Goal: Check status: Check status

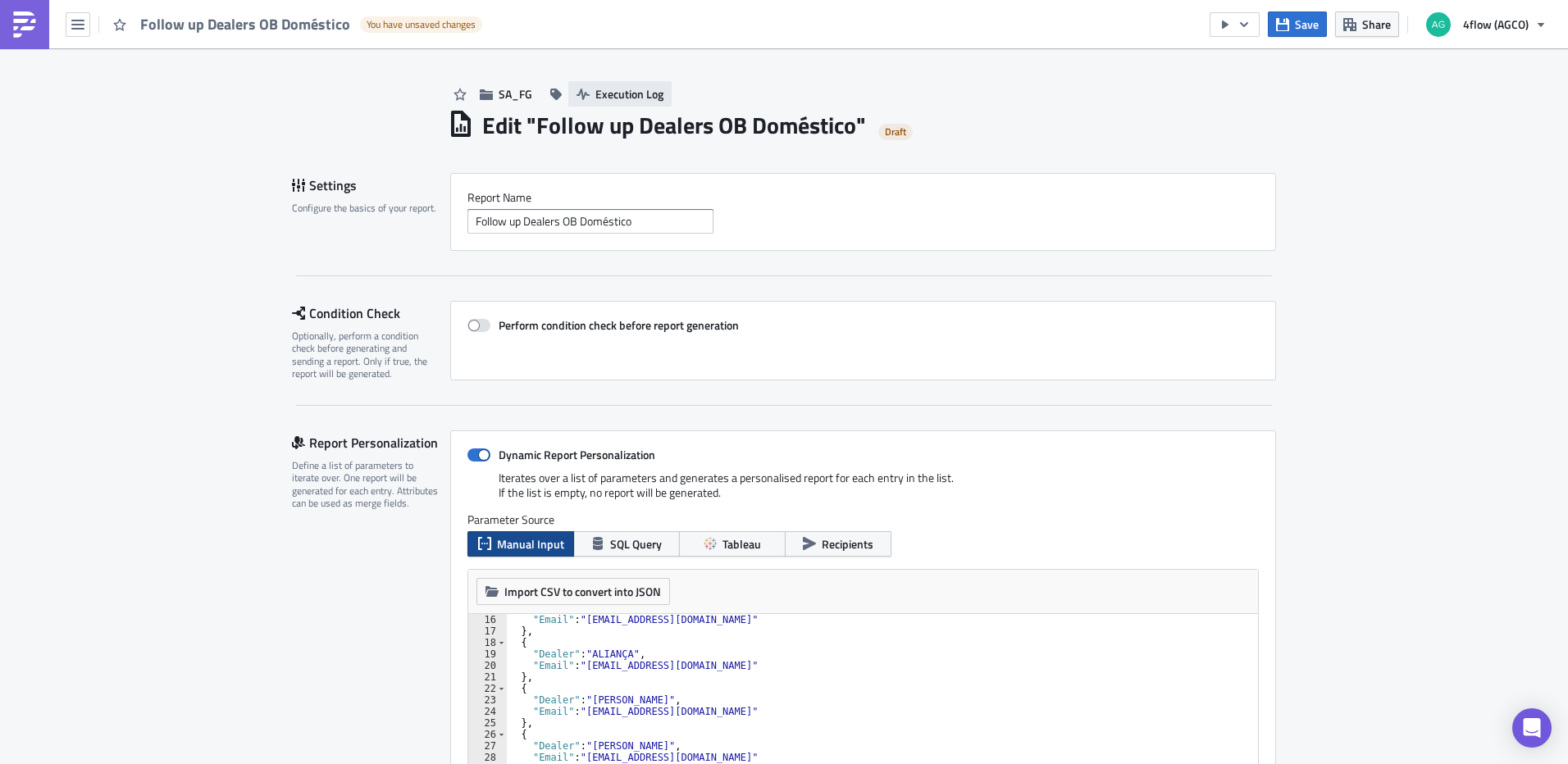
click at [612, 98] on span "Execution Log" at bounding box center [629, 94] width 68 height 17
click at [1287, 32] on button "Save" at bounding box center [1298, 24] width 59 height 26
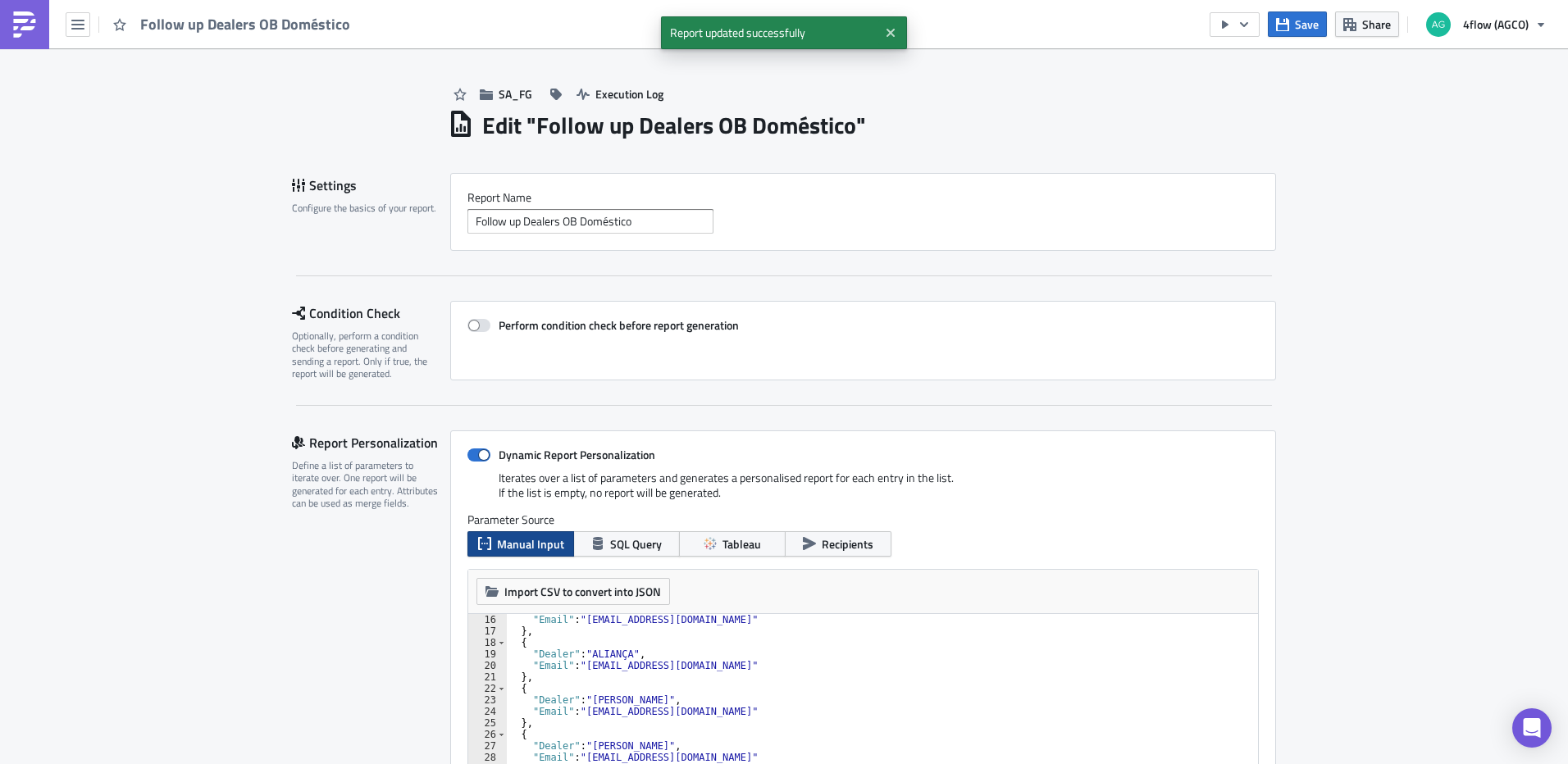
click at [641, 112] on h1 "Edit " Follow up Dealers OB Doméstico "" at bounding box center [674, 125] width 384 height 30
click at [639, 97] on span "Execution Log" at bounding box center [629, 94] width 68 height 17
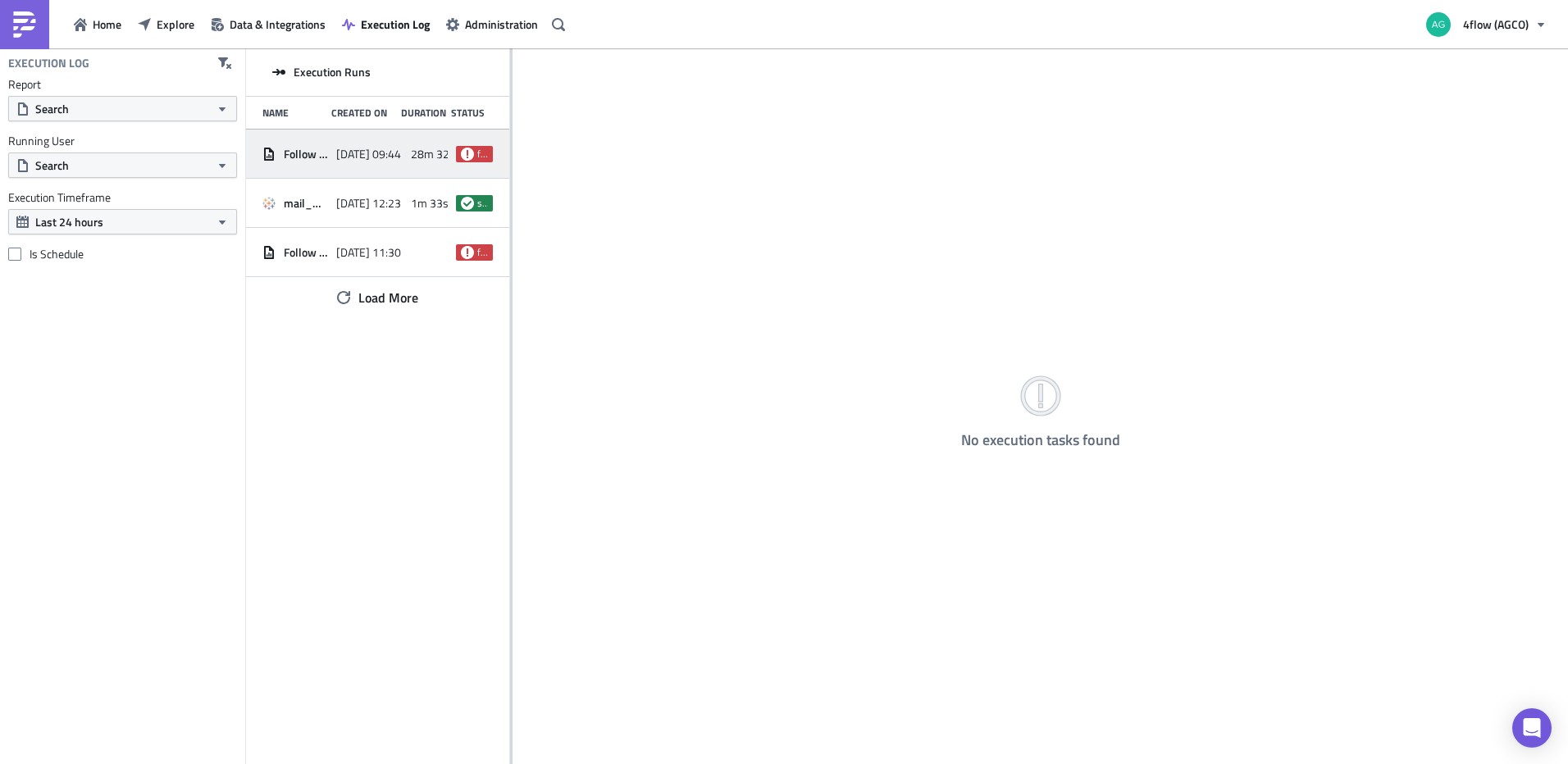
click at [366, 151] on span "[DATE] 09:44" at bounding box center [369, 153] width 65 height 14
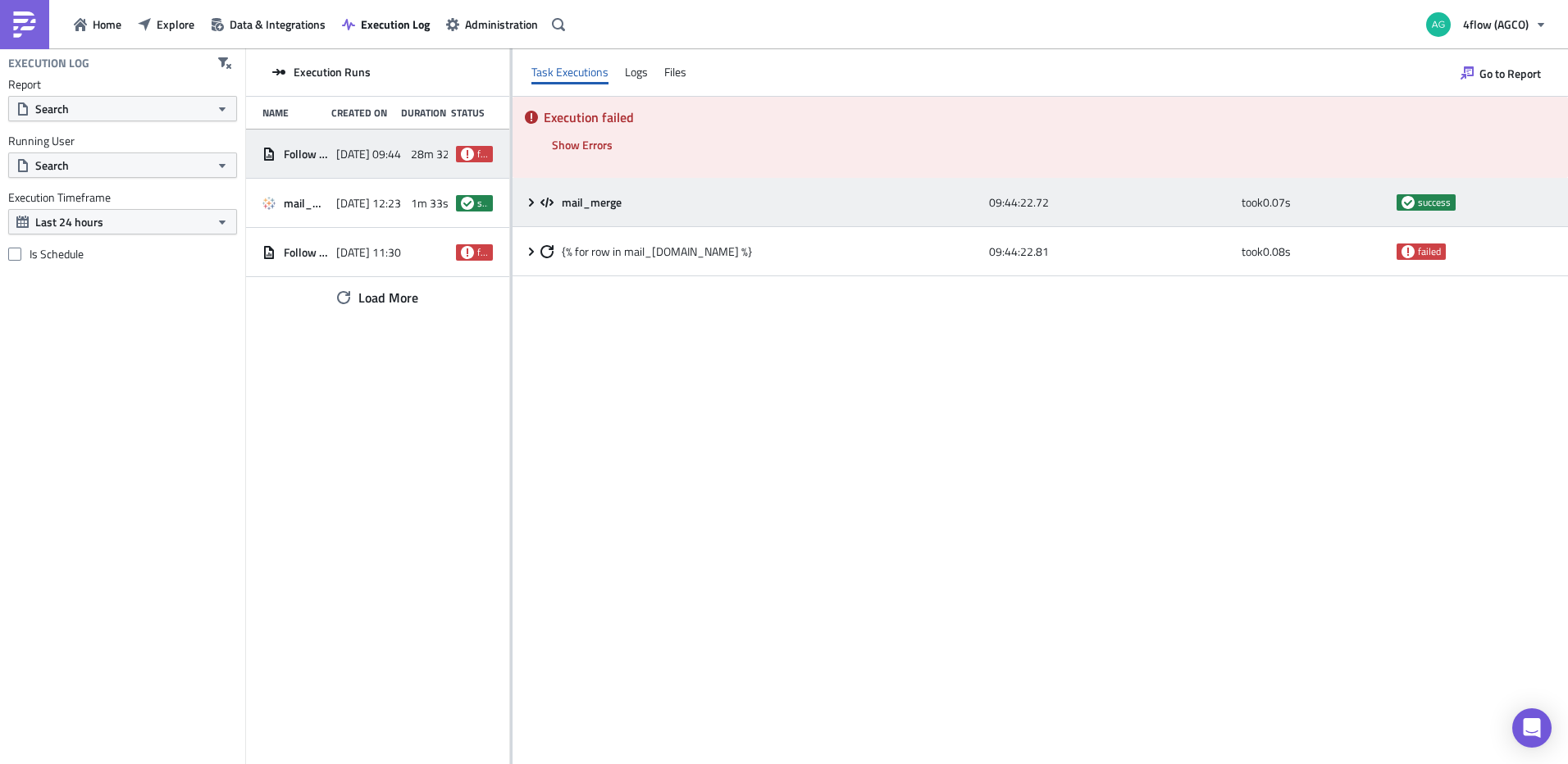
click at [536, 196] on icon at bounding box center [531, 202] width 13 height 13
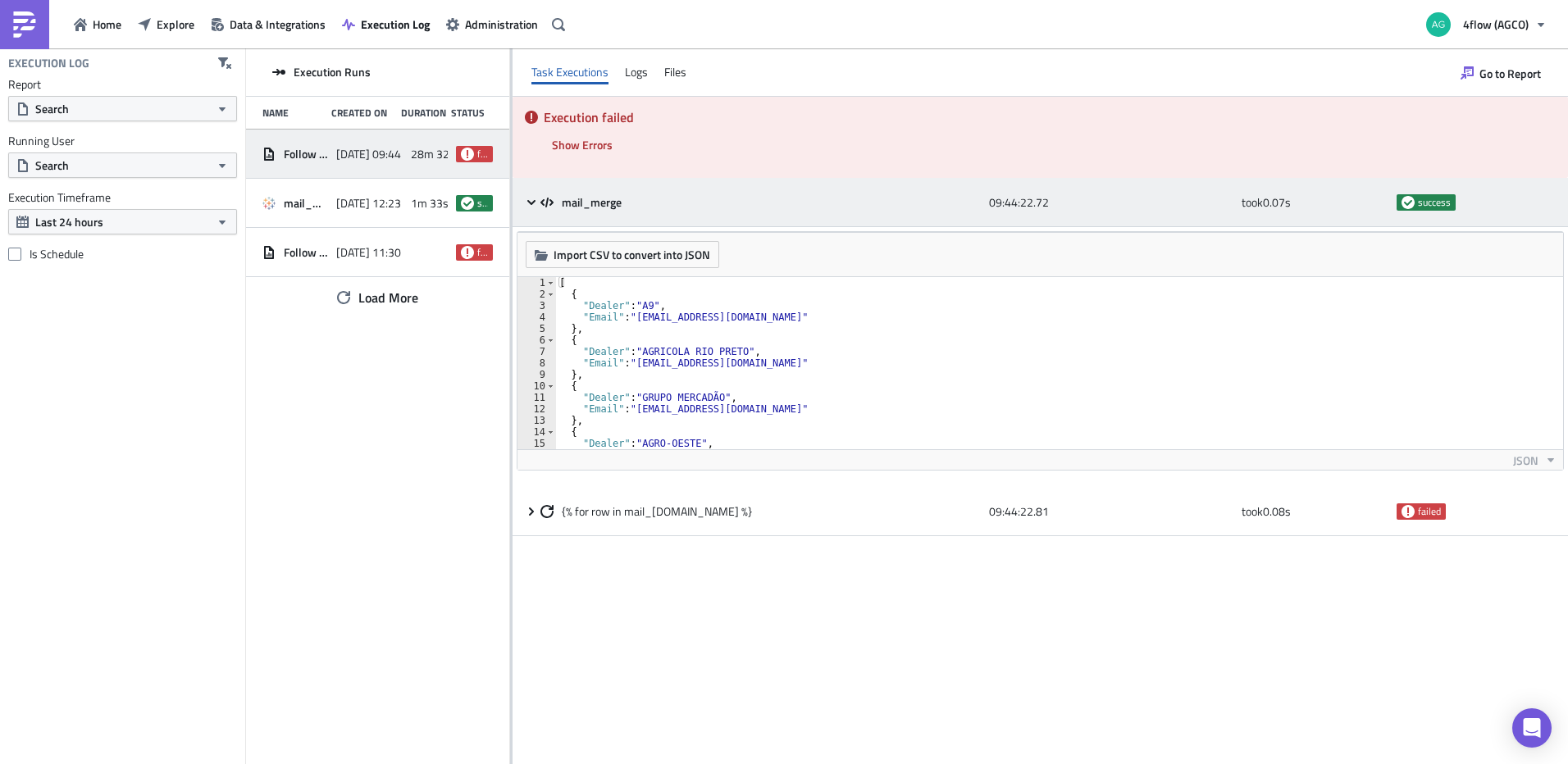
click at [531, 201] on icon at bounding box center [531, 202] width 13 height 13
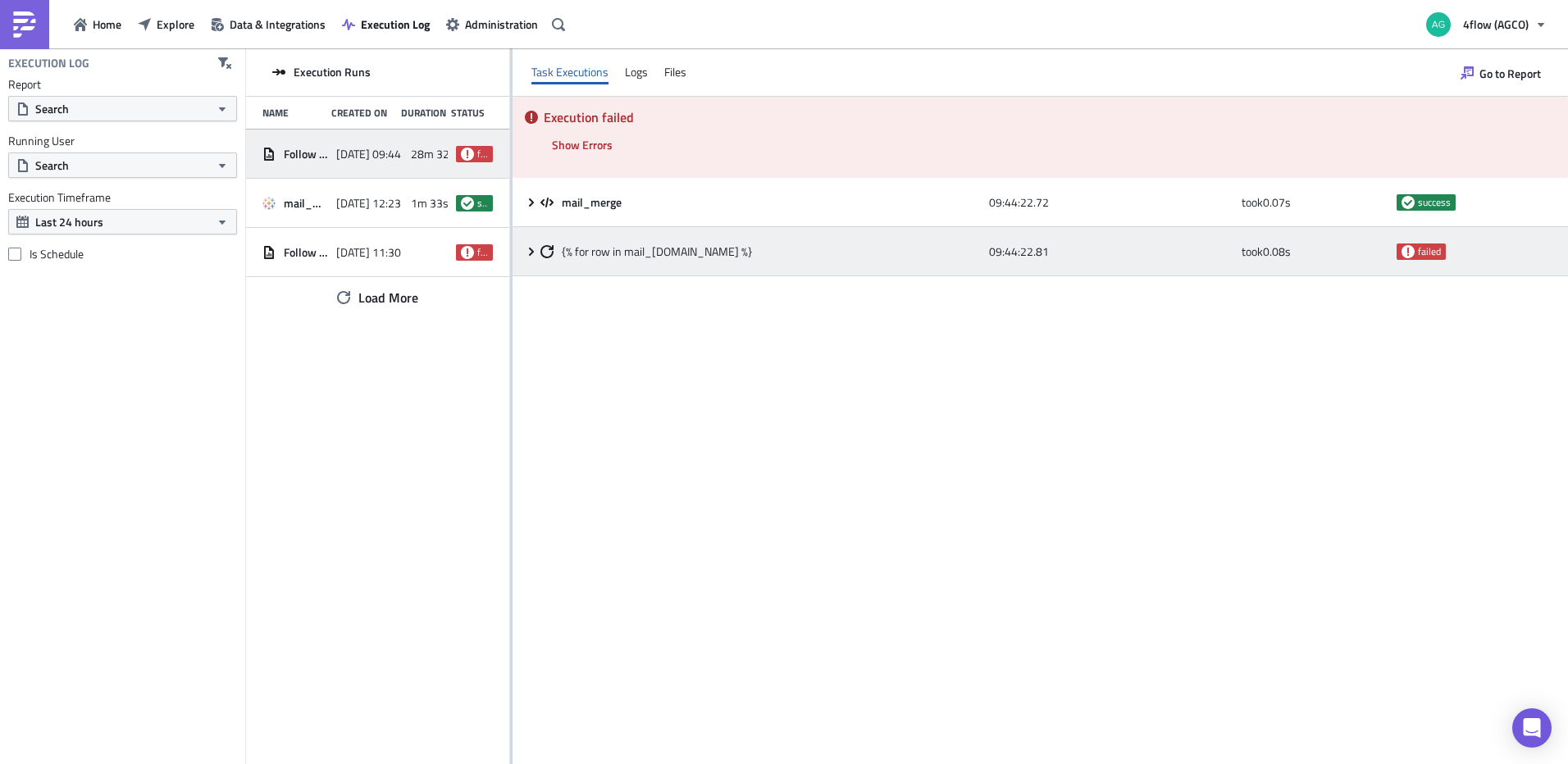
click at [527, 252] on icon at bounding box center [531, 252] width 13 height 13
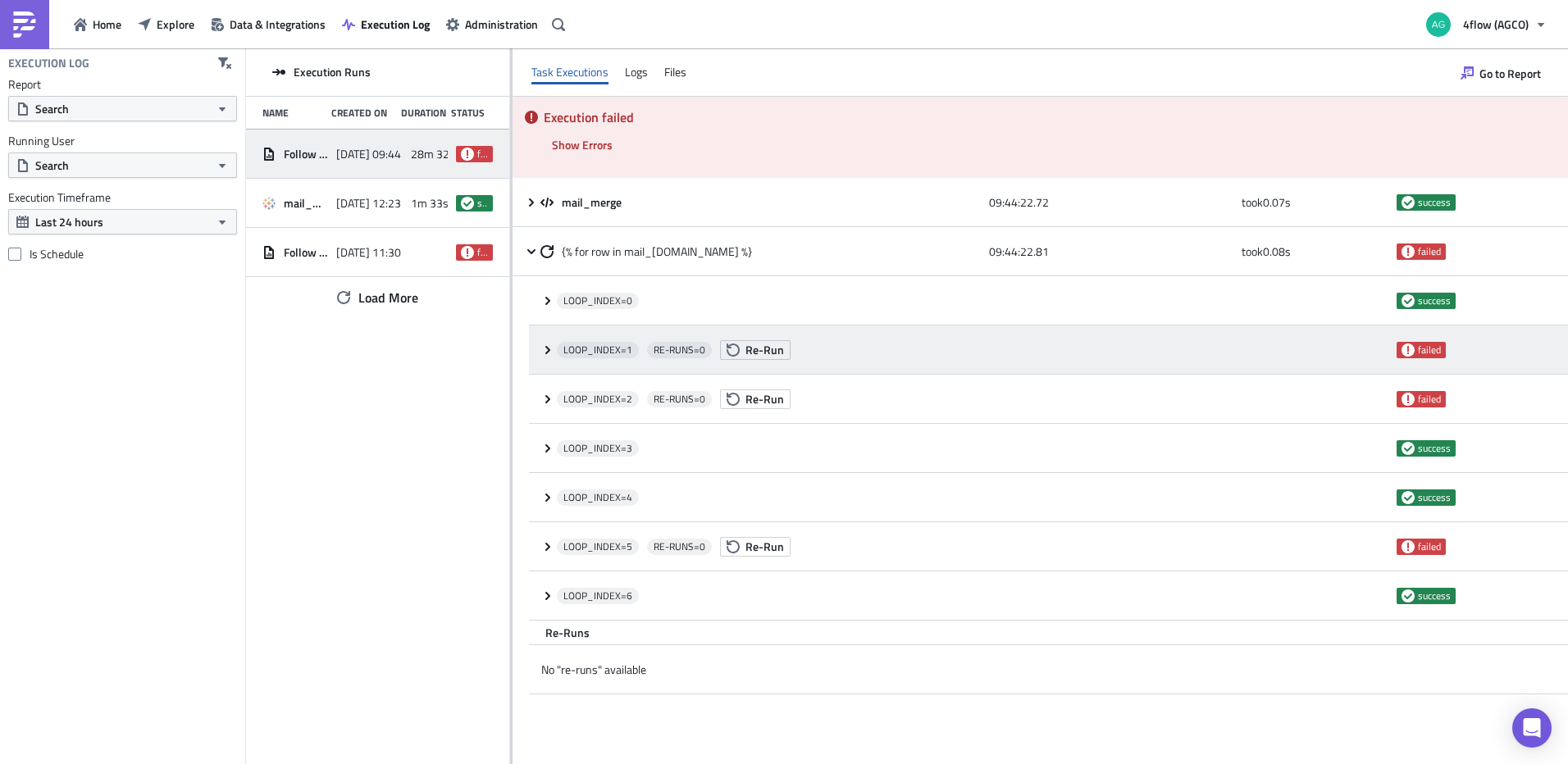
click at [545, 343] on icon at bounding box center [549, 350] width 13 height 13
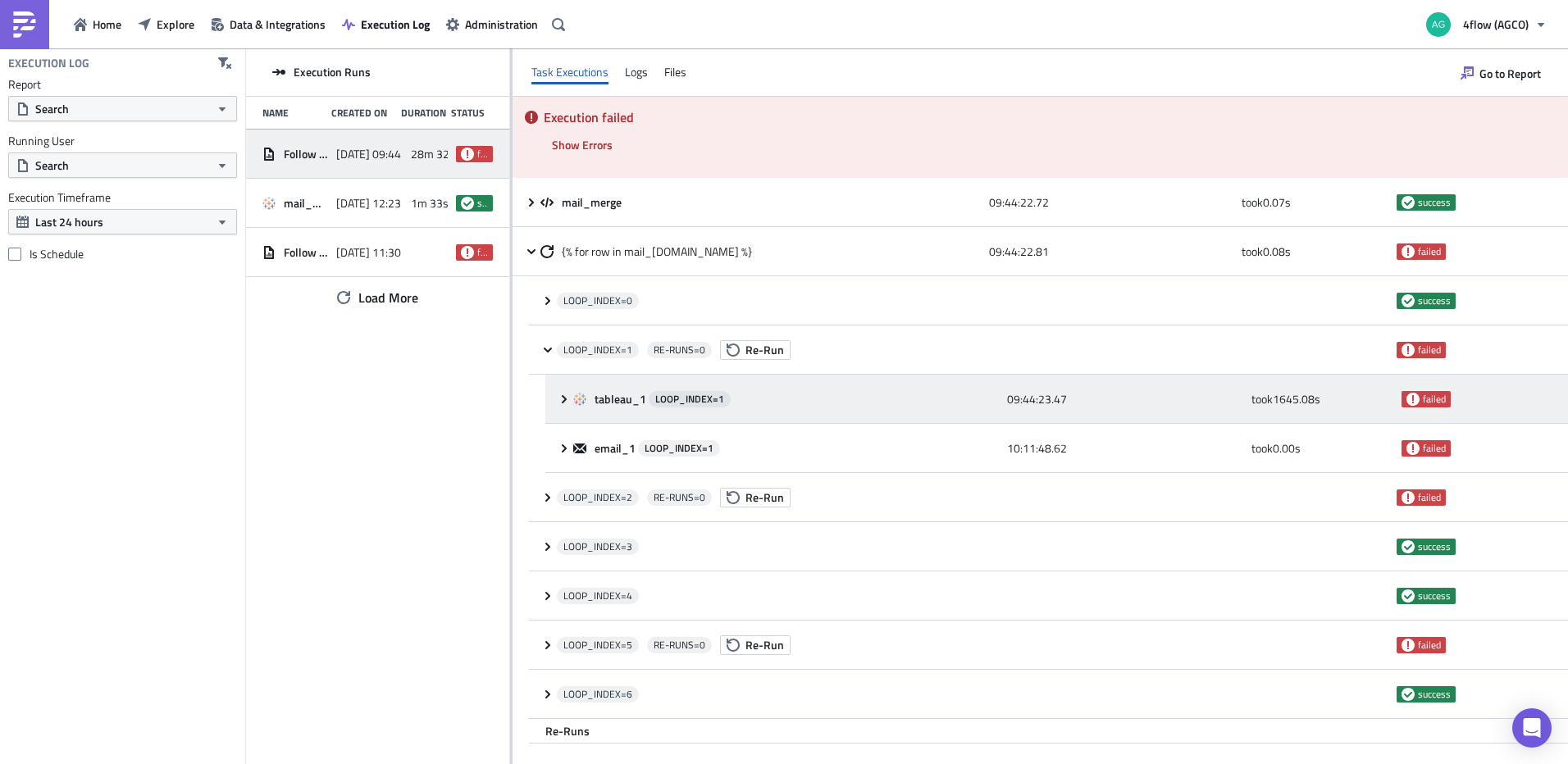
click at [553, 395] on div "tableau_1 LOOP_INDEX= 1 09:44:23.47 took 1645.08 s failed" at bounding box center [1057, 399] width 1023 height 49
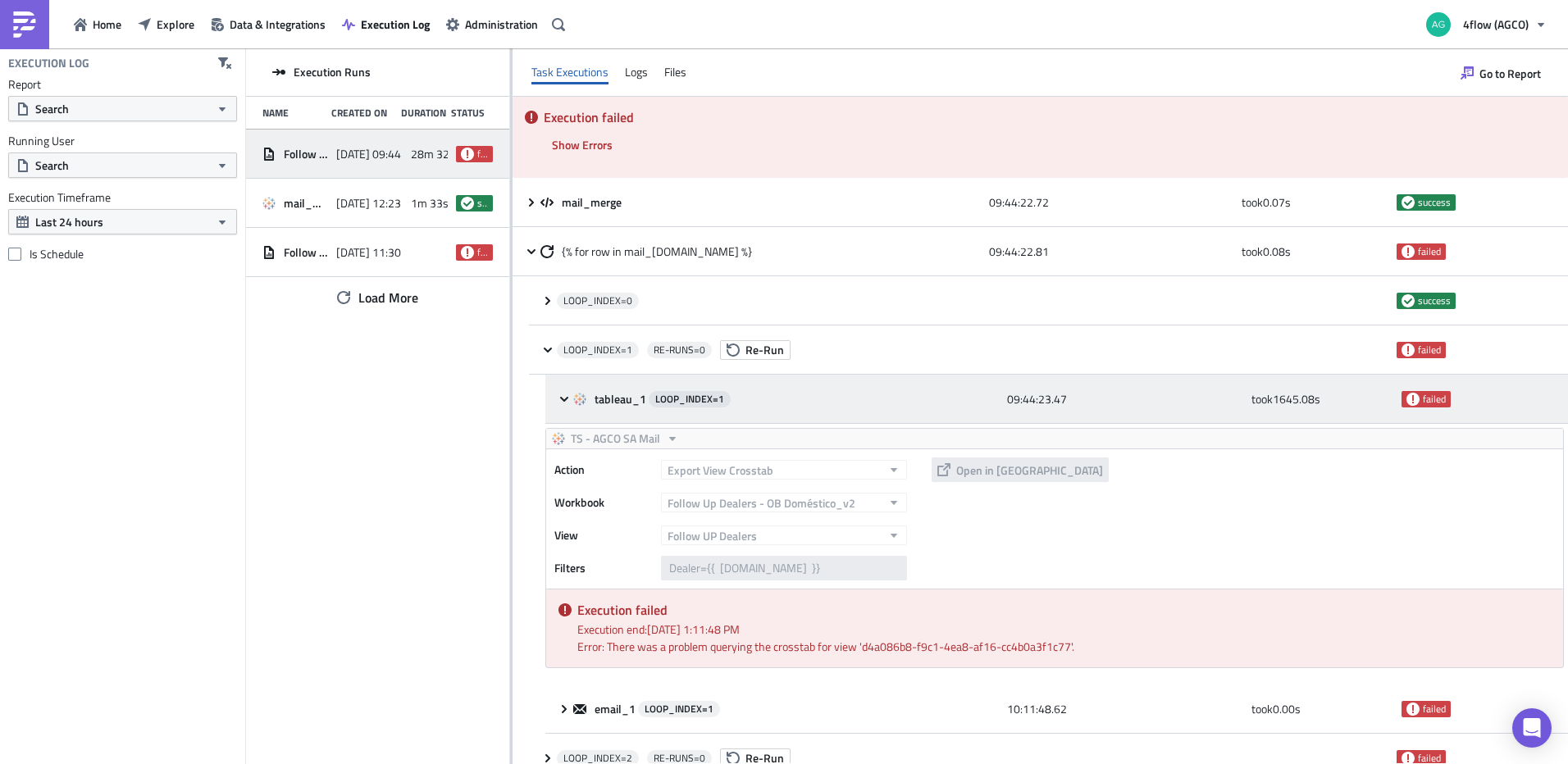
click at [553, 395] on div "tableau_1 LOOP_INDEX= 1 09:44:23.47 took 1645.08 s failed" at bounding box center [1057, 399] width 1023 height 49
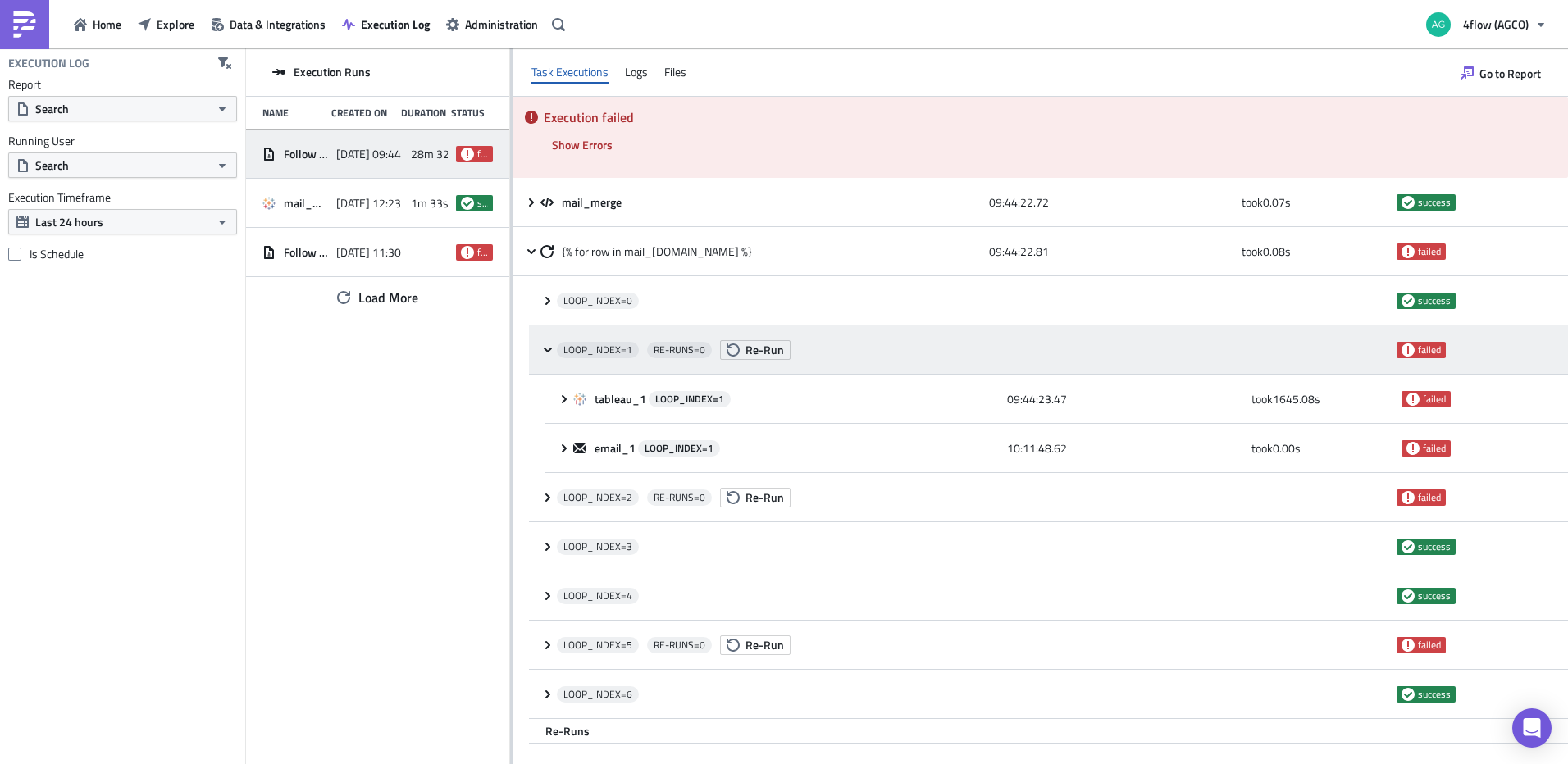
click at [551, 349] on icon at bounding box center [548, 349] width 9 height 5
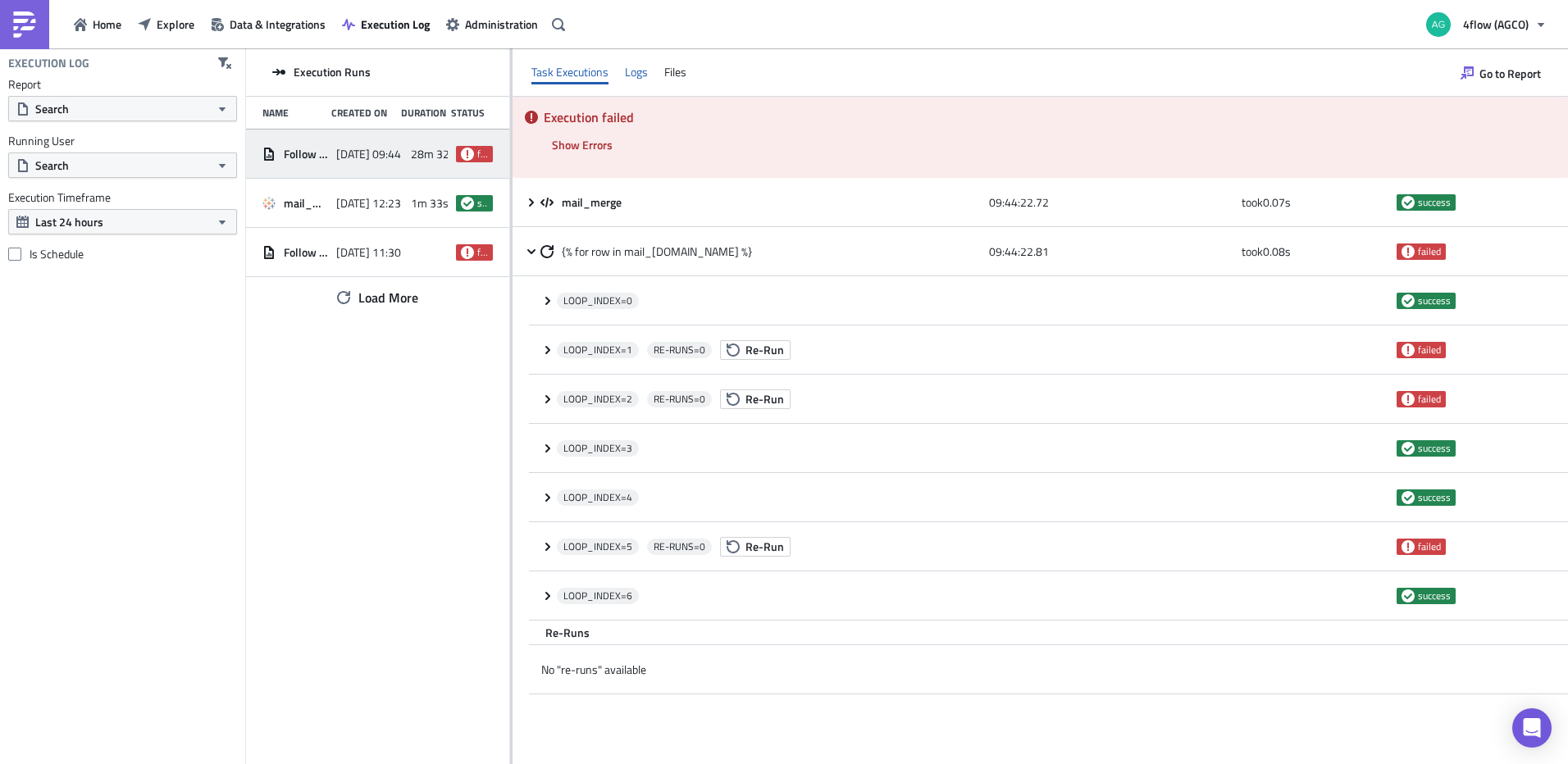
click at [641, 67] on div "Logs" at bounding box center [637, 72] width 23 height 25
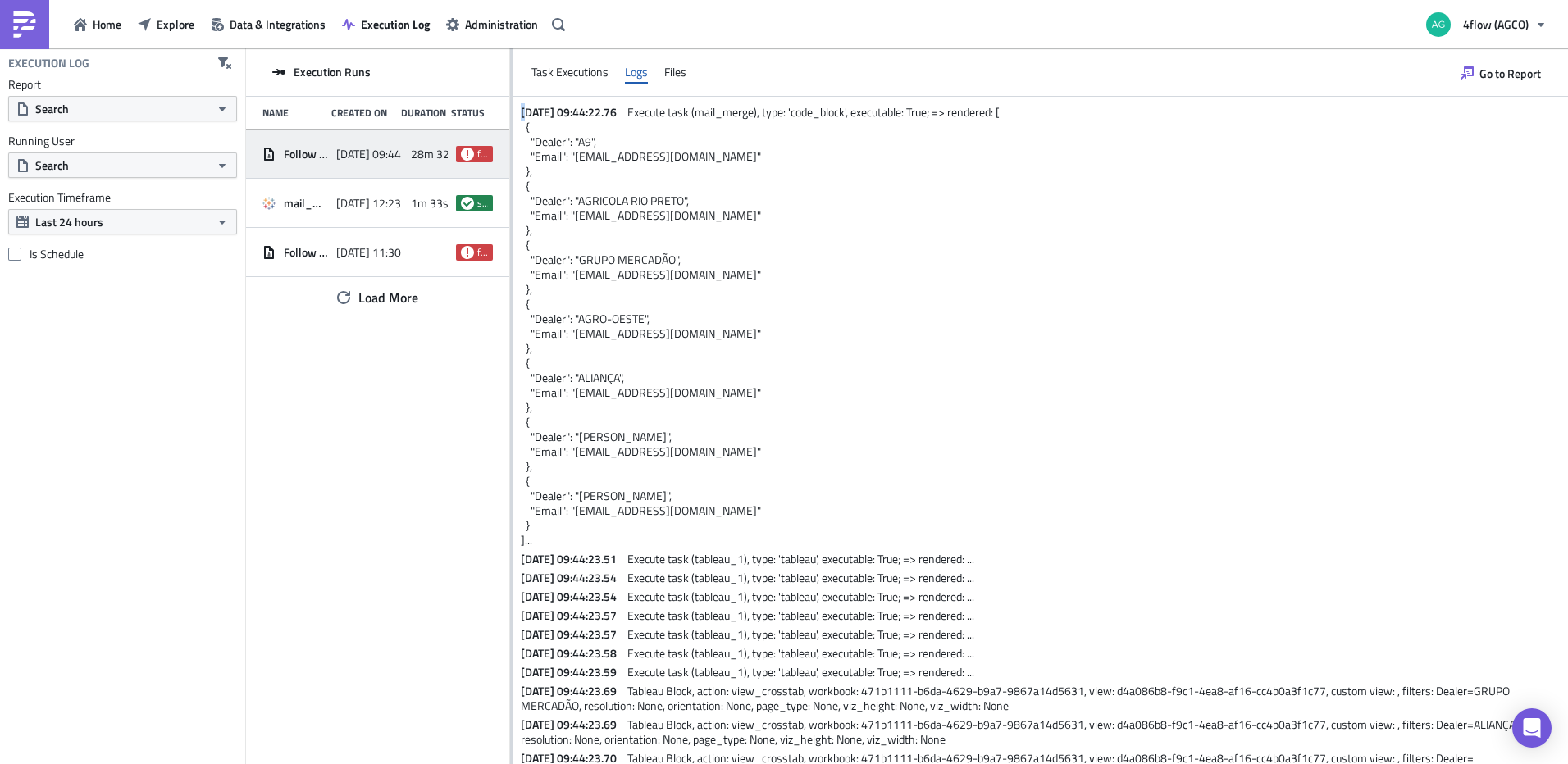
click at [522, 110] on span "[DATE] 09:44:22.76" at bounding box center [573, 112] width 105 height 17
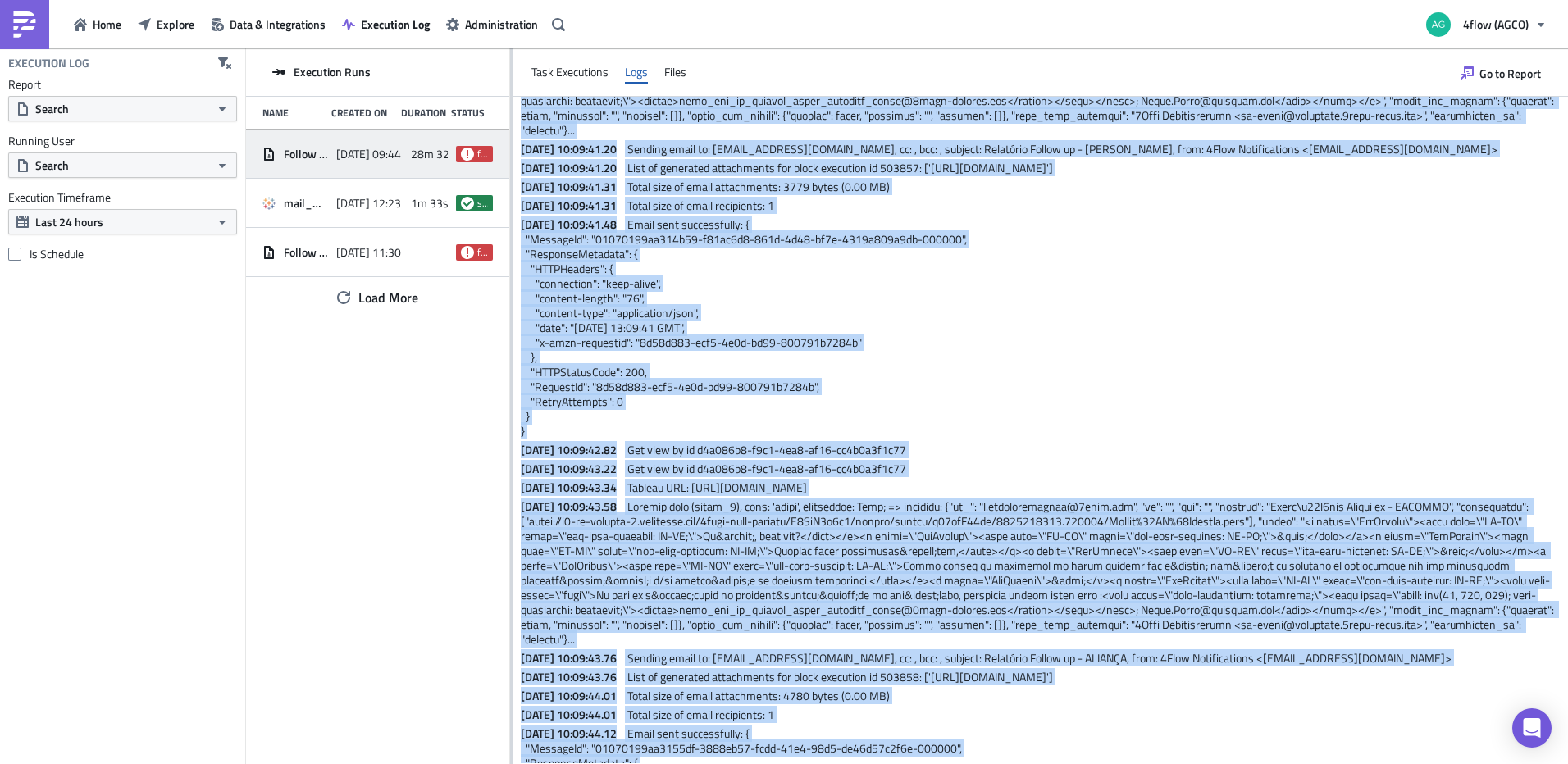
scroll to position [2846, 0]
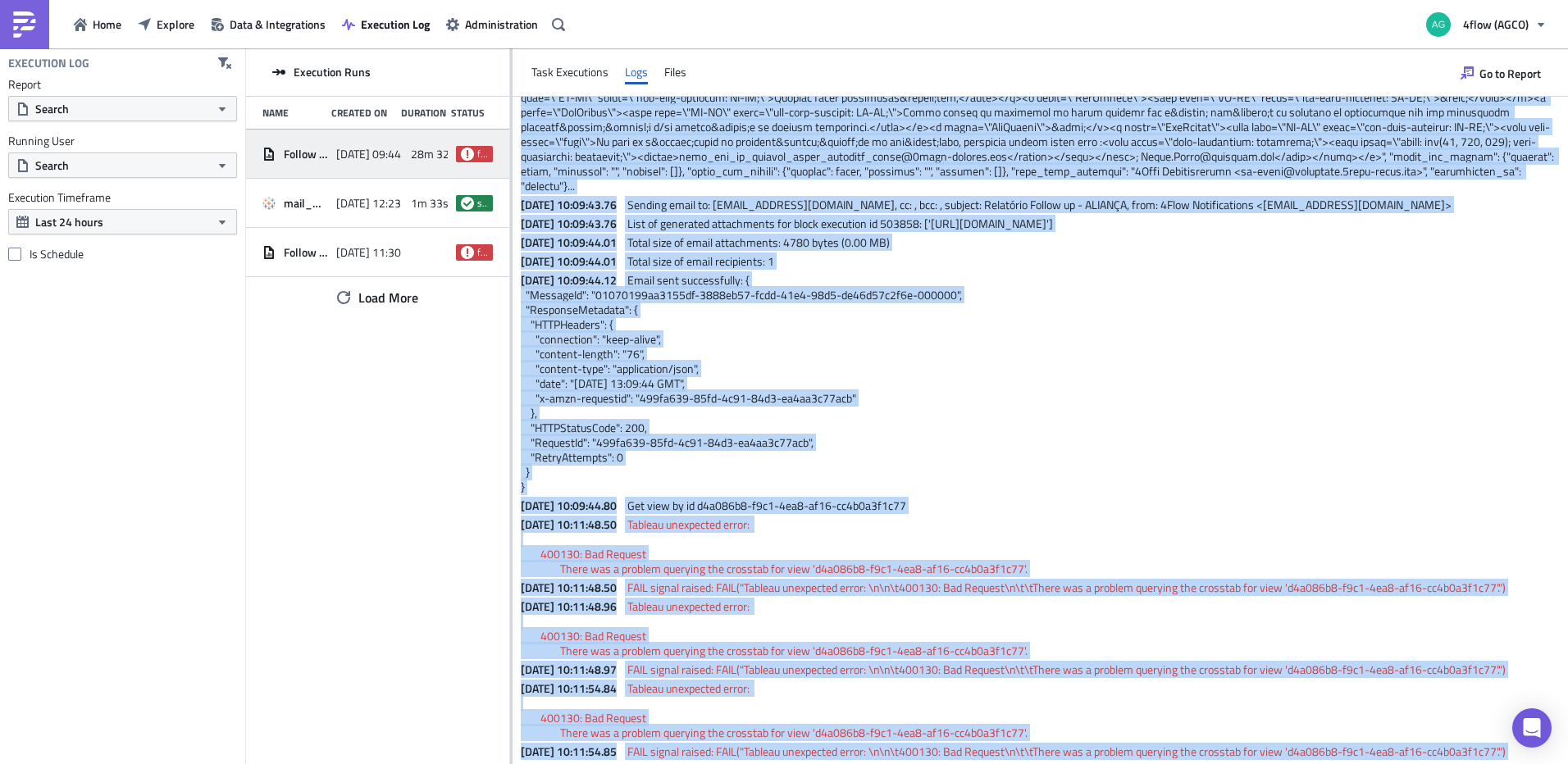
drag, startPoint x: 520, startPoint y: 110, endPoint x: 1551, endPoint y: 752, distance: 1214.5
